Goal: Task Accomplishment & Management: Use online tool/utility

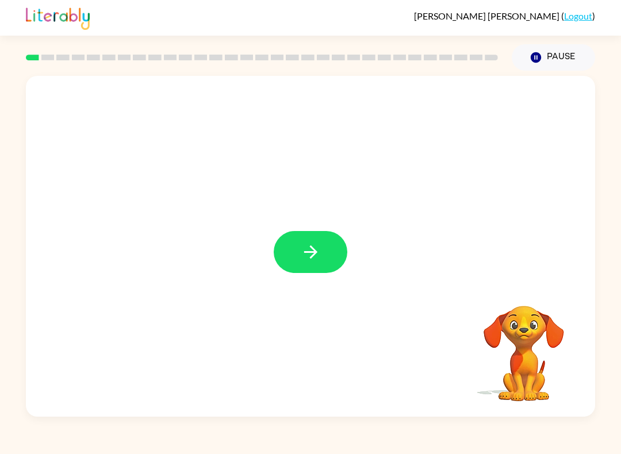
click at [322, 232] on button "button" at bounding box center [311, 252] width 74 height 42
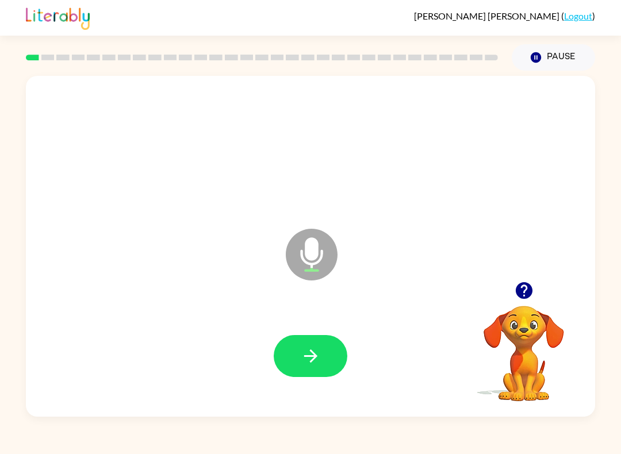
click at [314, 354] on icon "button" at bounding box center [310, 356] width 13 height 13
click at [302, 372] on button "button" at bounding box center [311, 356] width 74 height 42
click at [312, 364] on icon "button" at bounding box center [311, 356] width 20 height 20
click at [328, 359] on button "button" at bounding box center [311, 356] width 74 height 42
click at [312, 328] on div at bounding box center [310, 356] width 546 height 98
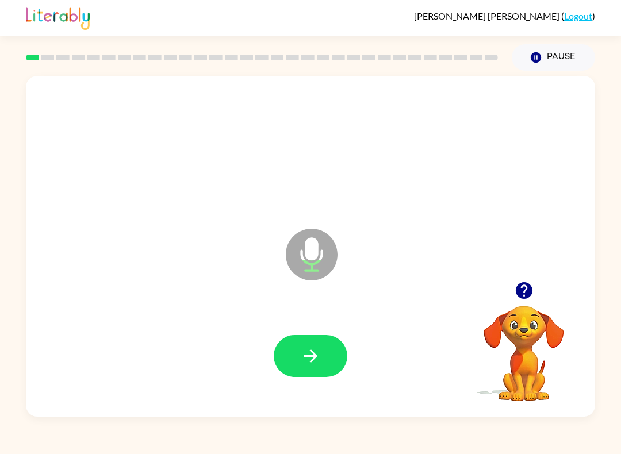
click at [300, 372] on button "button" at bounding box center [311, 356] width 74 height 42
click at [300, 372] on div at bounding box center [311, 356] width 74 height 42
click at [319, 353] on icon "button" at bounding box center [311, 356] width 20 height 20
click at [376, 423] on div "[PERSON_NAME] [PERSON_NAME] ( Logout ) Pause Pause Microphone The Microphone is…" at bounding box center [310, 227] width 621 height 454
click at [296, 355] on button "button" at bounding box center [311, 356] width 74 height 42
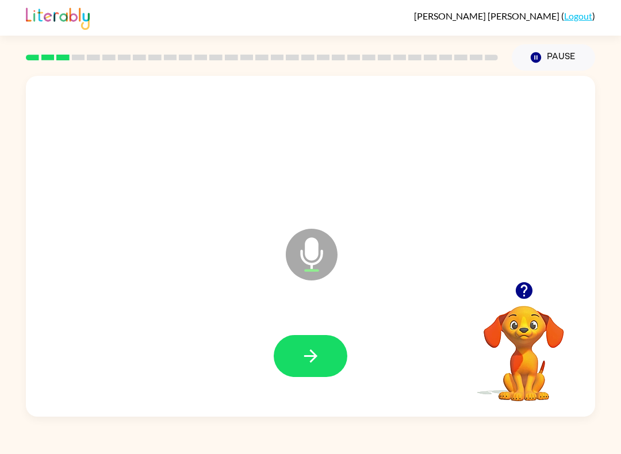
click at [333, 355] on button "button" at bounding box center [311, 356] width 74 height 42
click at [308, 362] on icon "button" at bounding box center [311, 356] width 20 height 20
click at [355, 374] on div at bounding box center [310, 356] width 546 height 98
click at [320, 358] on div at bounding box center [310, 356] width 546 height 98
click at [321, 361] on button "button" at bounding box center [311, 356] width 74 height 42
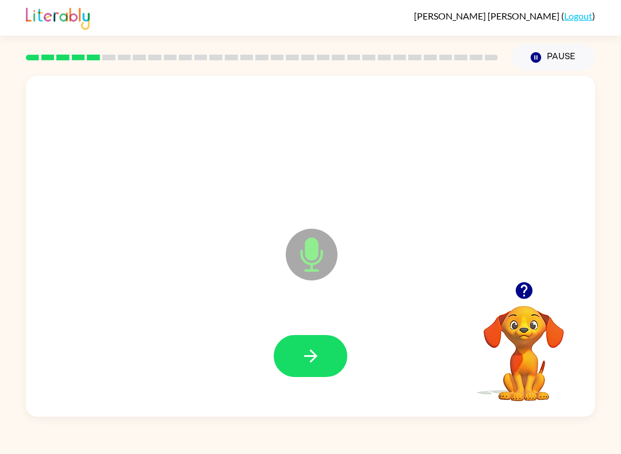
click at [323, 347] on button "button" at bounding box center [311, 356] width 74 height 42
click at [320, 344] on button "button" at bounding box center [311, 356] width 74 height 42
click at [324, 350] on button "button" at bounding box center [311, 356] width 74 height 42
click at [325, 356] on button "button" at bounding box center [311, 356] width 74 height 42
click at [334, 363] on button "button" at bounding box center [311, 356] width 74 height 42
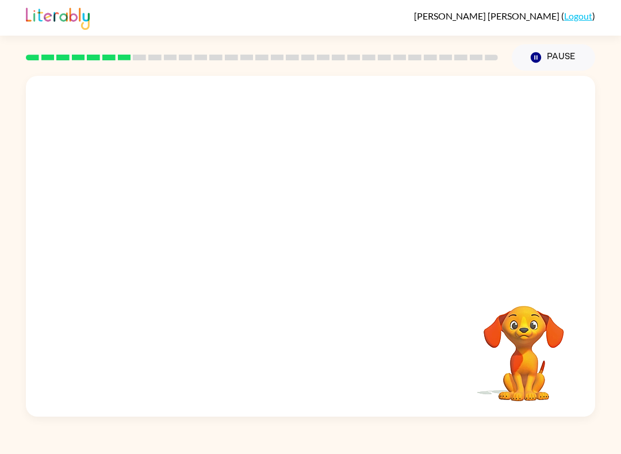
click at [545, 56] on button "Pause Pause" at bounding box center [553, 57] width 83 height 26
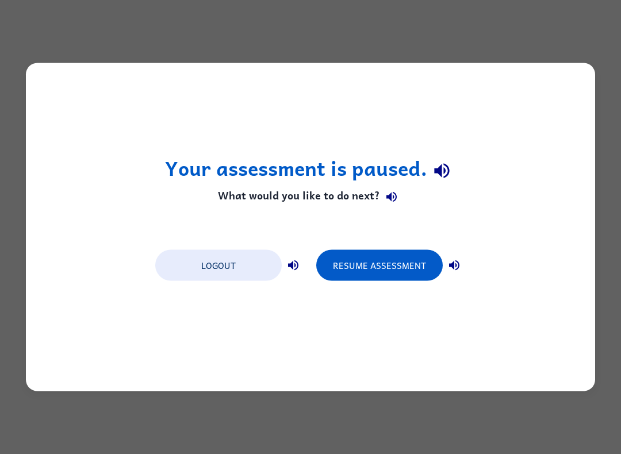
click at [251, 270] on button "Logout" at bounding box center [218, 265] width 127 height 31
